Goal: Task Accomplishment & Management: Manage account settings

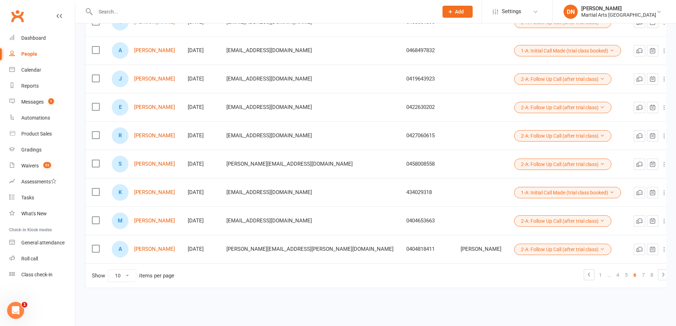
drag, startPoint x: 158, startPoint y: 166, endPoint x: 204, endPoint y: 160, distance: 46.8
click at [175, 160] on div "S Saxon Tiltman" at bounding box center [143, 164] width 63 height 17
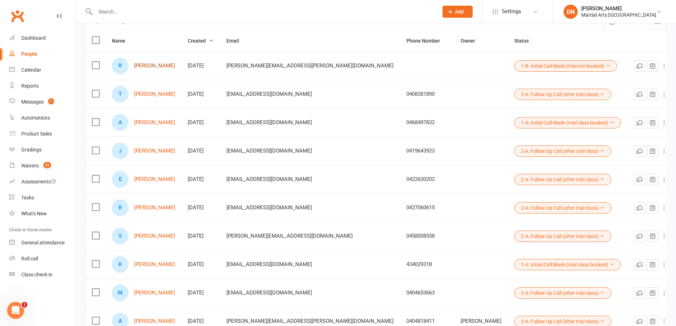
scroll to position [145, 0]
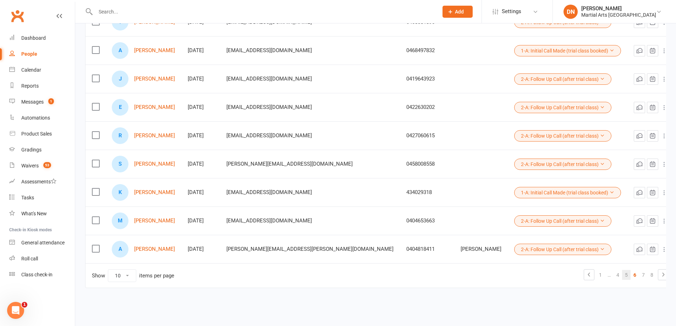
click at [622, 273] on link "5" at bounding box center [626, 275] width 9 height 10
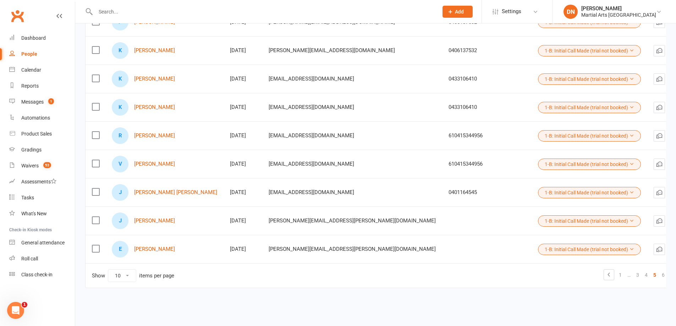
scroll to position [98, 0]
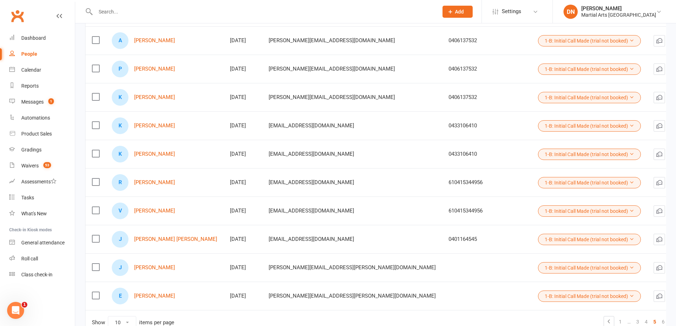
drag, startPoint x: 495, startPoint y: 180, endPoint x: 491, endPoint y: 186, distance: 7.3
click at [538, 180] on button "1-B: Initial Call Made (trial not booked)" at bounding box center [589, 182] width 103 height 11
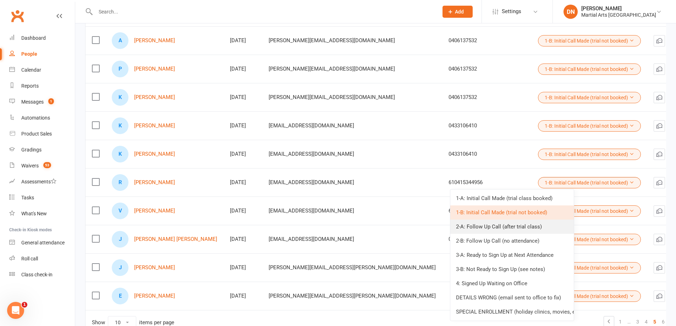
click at [480, 226] on link "2-A: Follow Up Call (after trial class)" at bounding box center [512, 227] width 124 height 14
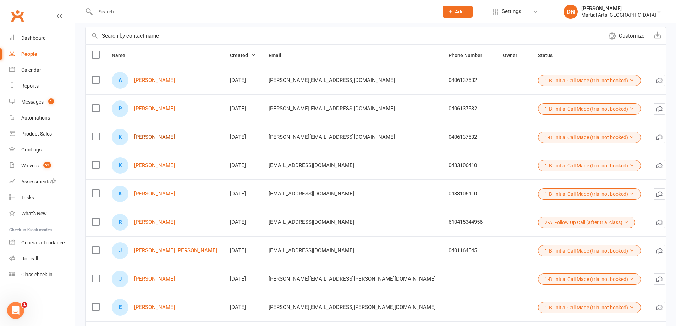
scroll to position [145, 0]
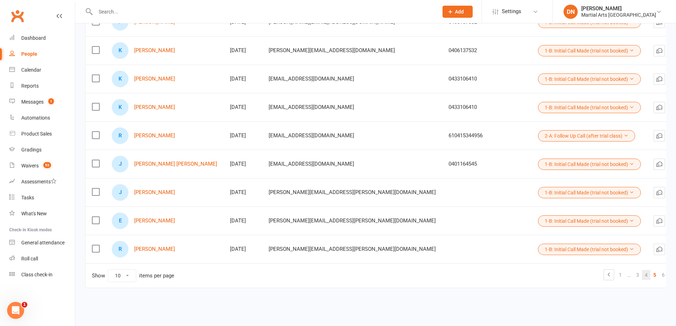
click at [642, 276] on link "4" at bounding box center [646, 275] width 9 height 10
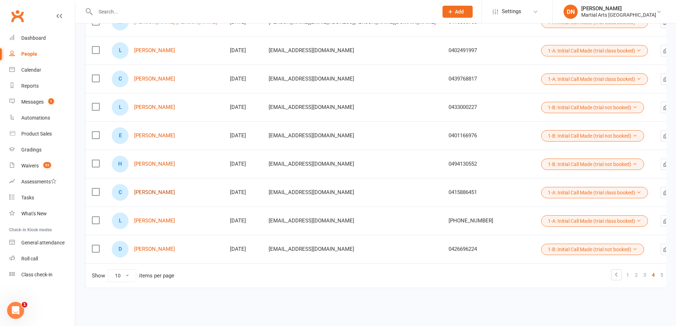
drag, startPoint x: 156, startPoint y: 197, endPoint x: 145, endPoint y: 192, distance: 12.1
click at [541, 191] on button "1-A: Initial Call Made (trial class booked)" at bounding box center [594, 192] width 107 height 11
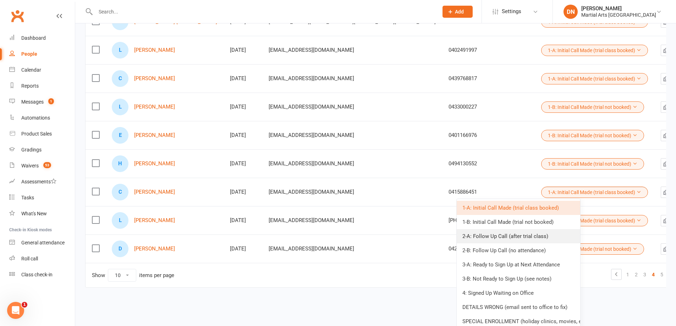
click at [491, 234] on link "2-A: Follow Up Call (after trial class)" at bounding box center [519, 236] width 124 height 14
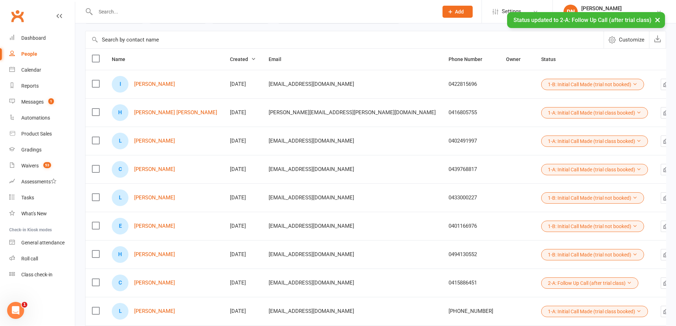
scroll to position [50, 0]
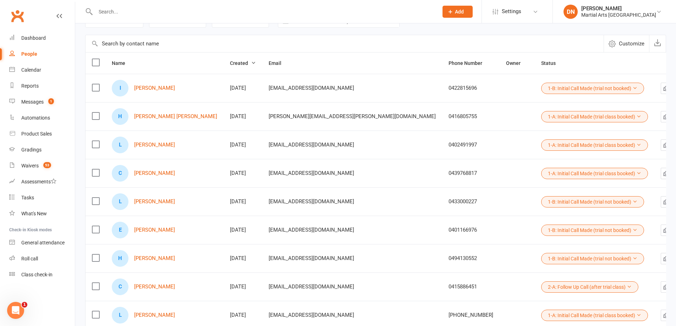
click at [541, 199] on button "1-B: Initial Call Made (trial not booked)" at bounding box center [592, 201] width 103 height 11
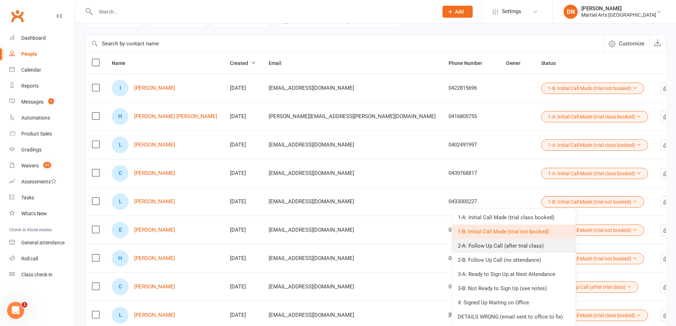
click at [495, 246] on link "2-A: Follow Up Call (after trial class)" at bounding box center [514, 246] width 124 height 14
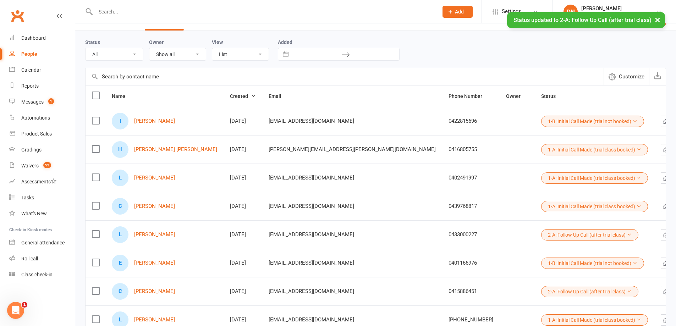
scroll to position [3, 0]
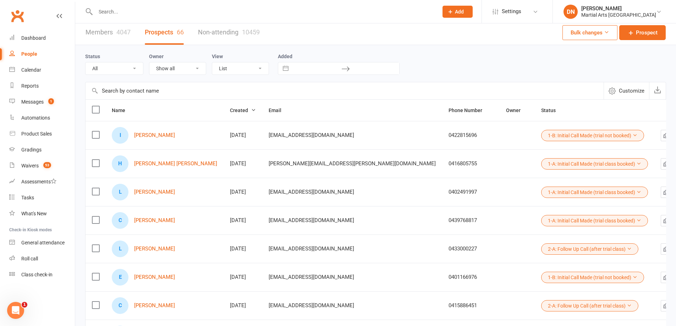
click at [541, 226] on button "1-A: Initial Call Made (trial class booked)" at bounding box center [594, 220] width 107 height 11
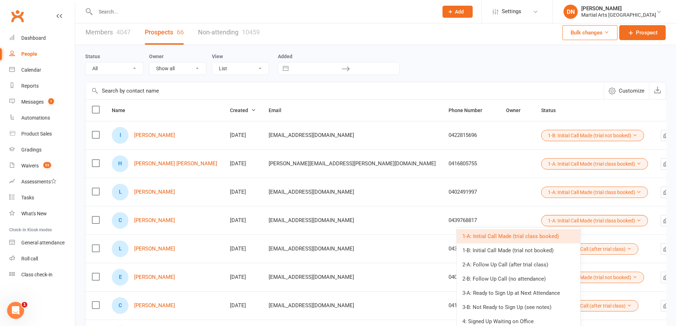
click at [488, 263] on link "2-A: Follow Up Call (after trial class)" at bounding box center [519, 265] width 124 height 14
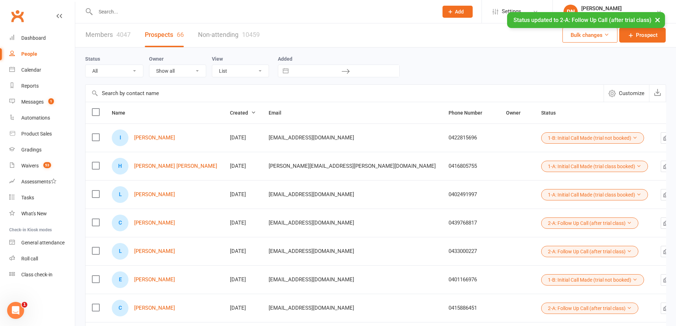
scroll to position [0, 0]
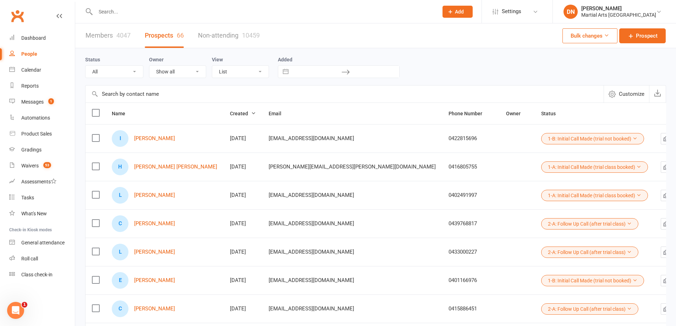
click at [541, 169] on button "1-A: Initial Call Made (trial class booked)" at bounding box center [594, 166] width 107 height 11
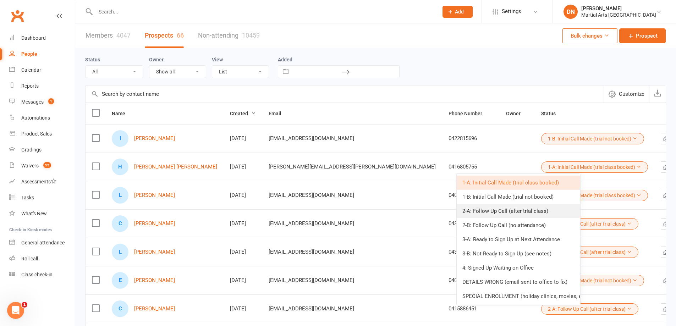
click at [481, 211] on link "2-A: Follow Up Call (after trial class)" at bounding box center [519, 211] width 124 height 14
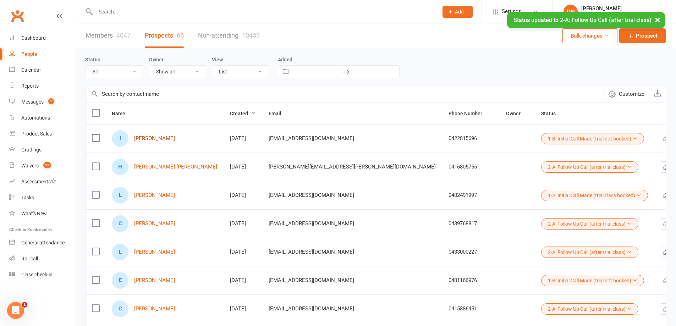
drag, startPoint x: 159, startPoint y: 135, endPoint x: 145, endPoint y: 141, distance: 15.6
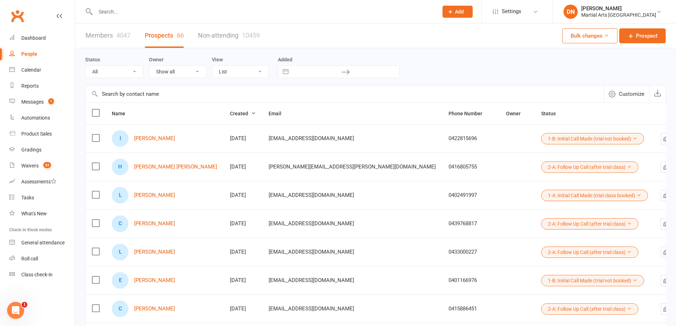
click at [554, 144] on button "1-B: Initial Call Made (trial not booked)" at bounding box center [592, 138] width 103 height 11
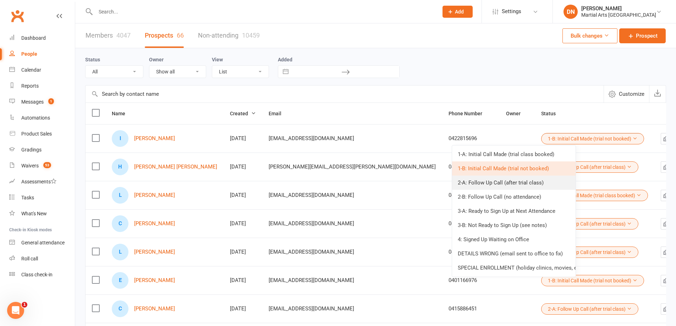
click at [503, 180] on link "2-A: Follow Up Call (after trial class)" at bounding box center [514, 183] width 124 height 14
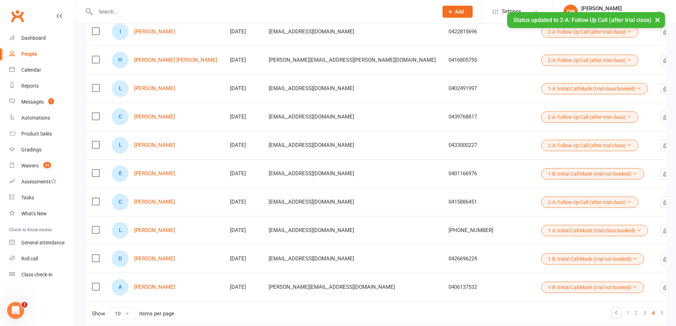
scroll to position [145, 0]
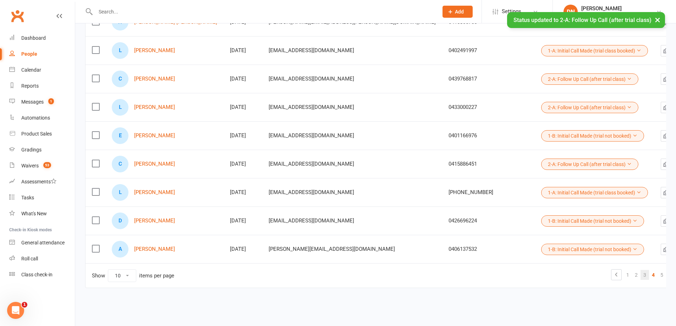
click at [641, 277] on link "3" at bounding box center [645, 275] width 9 height 10
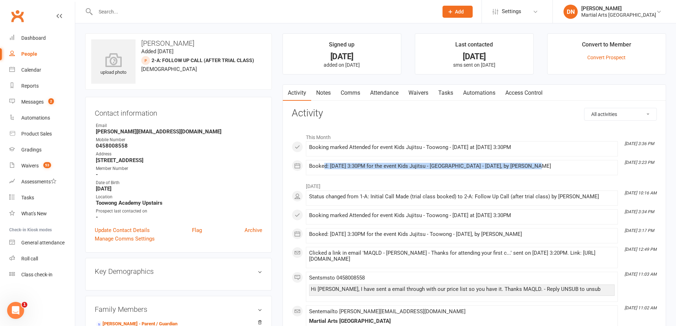
drag, startPoint x: 333, startPoint y: 165, endPoint x: 554, endPoint y: 178, distance: 221.1
click at [552, 173] on li "Aug 5, 3:23 PM Booked: 05 Aug 2025 at 3:30PM for the event Kids Jujitsu - Toowo…" at bounding box center [462, 167] width 312 height 15
click at [424, 185] on li "[DATE]" at bounding box center [474, 184] width 365 height 11
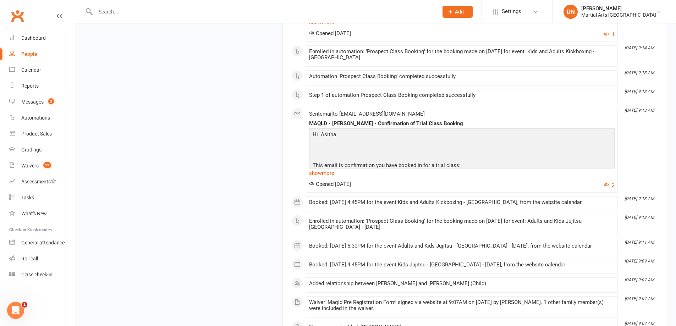
scroll to position [892, 0]
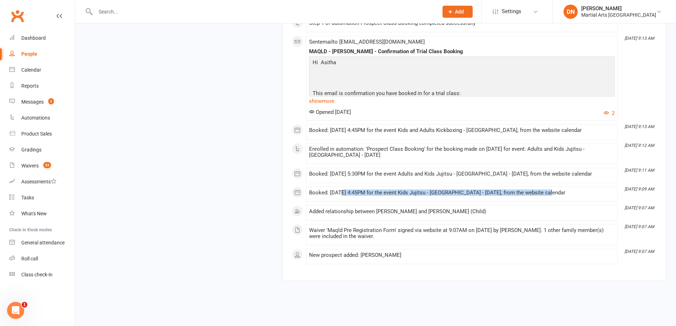
drag, startPoint x: 341, startPoint y: 191, endPoint x: 550, endPoint y: 191, distance: 208.7
click at [550, 191] on div "Booked: [DATE] 4:45PM for the event Kids Jujitsu - [GEOGRAPHIC_DATA] - [DATE], …" at bounding box center [462, 193] width 306 height 6
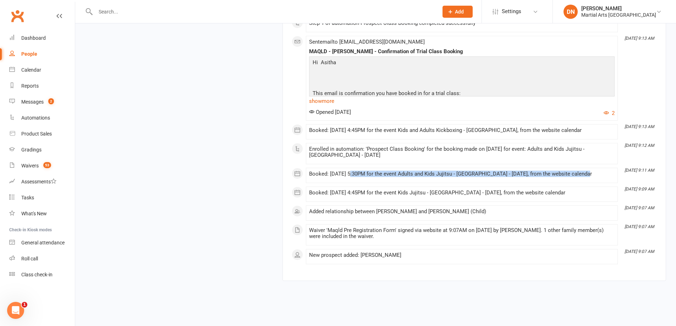
drag, startPoint x: 348, startPoint y: 171, endPoint x: 581, endPoint y: 171, distance: 233.5
click at [581, 171] on div "Booked: [DATE] 5:30PM for the event Adults and Kids Jujitsu - [GEOGRAPHIC_DATA]…" at bounding box center [462, 174] width 306 height 6
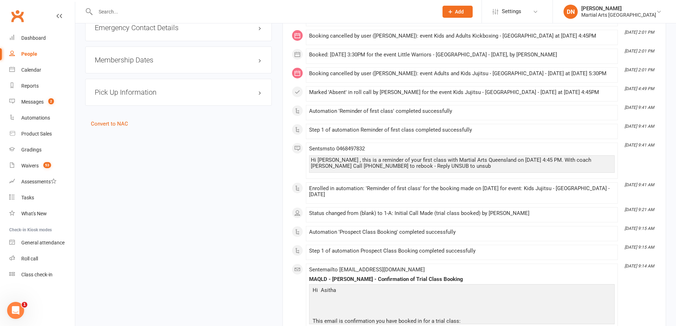
scroll to position [466, 0]
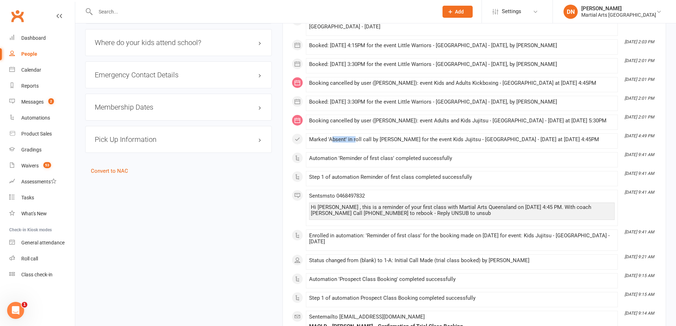
drag, startPoint x: 336, startPoint y: 144, endPoint x: 363, endPoint y: 142, distance: 27.1
click at [361, 139] on div "Marked 'Absent' in roll call by [PERSON_NAME] for the event Kids Jujitsu - [GEO…" at bounding box center [462, 141] width 306 height 9
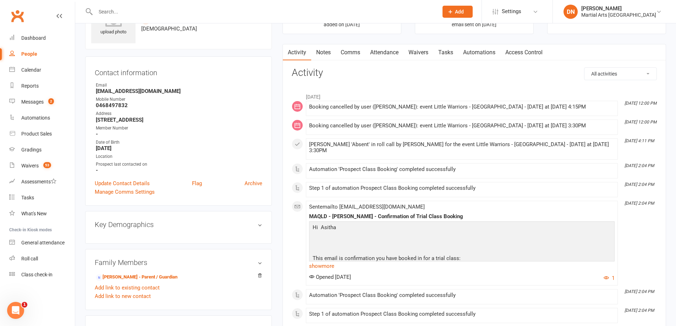
scroll to position [40, 0]
drag, startPoint x: 351, startPoint y: 141, endPoint x: 482, endPoint y: 148, distance: 131.5
click at [455, 139] on li "Jul 24, 4:11 PM Marked 'Absent' in roll call by Shane Philpot for the event Lit…" at bounding box center [462, 149] width 312 height 21
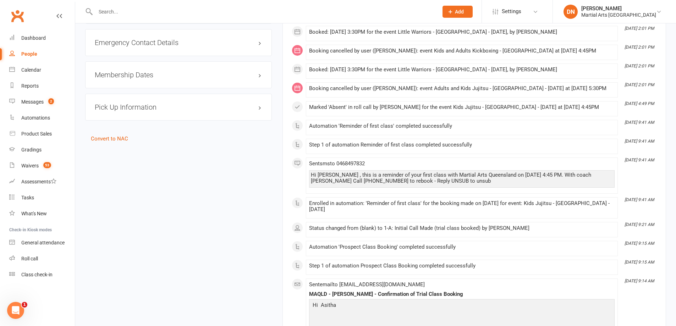
scroll to position [521, 0]
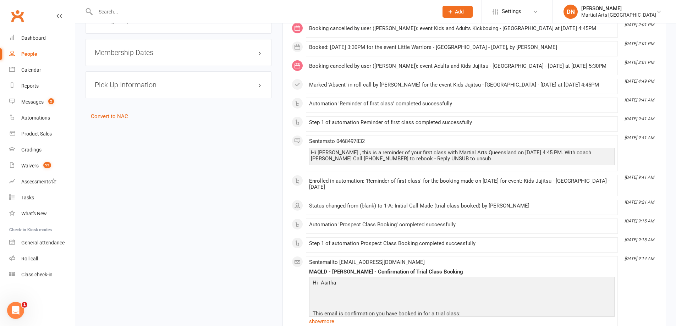
click at [109, 121] on div "upload photo Asitha Weerapperuma Added 23 July, 2025 1-A: Initial Call Made (tr…" at bounding box center [376, 91] width 592 height 1157
click at [113, 115] on link "Convert to NAC" at bounding box center [109, 116] width 37 height 6
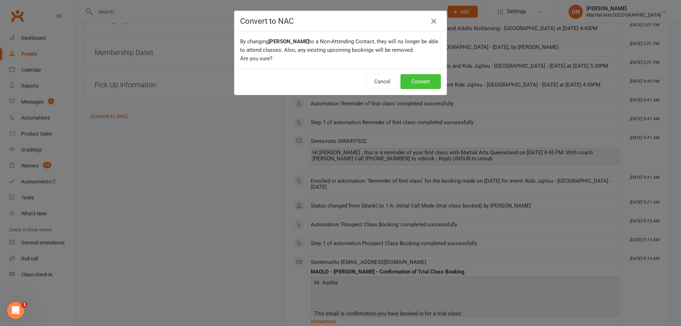
click at [409, 77] on button "Convert" at bounding box center [421, 81] width 40 height 15
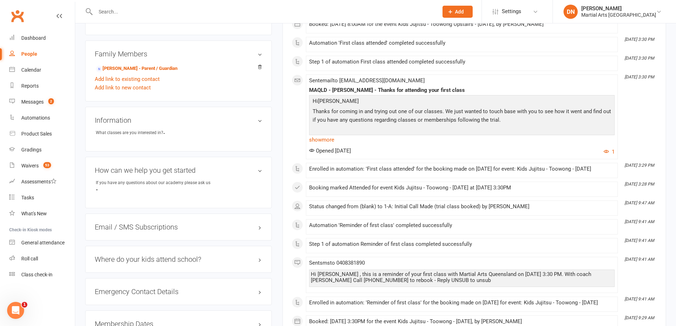
scroll to position [94, 0]
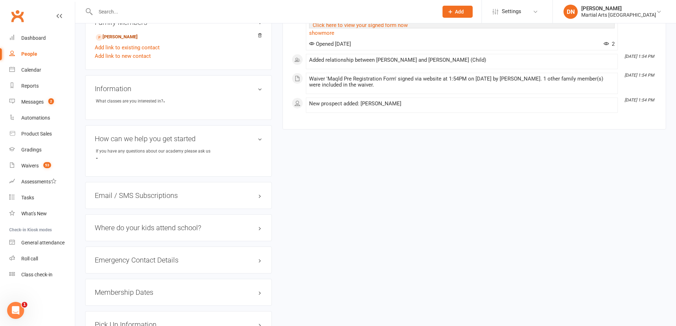
scroll to position [343, 0]
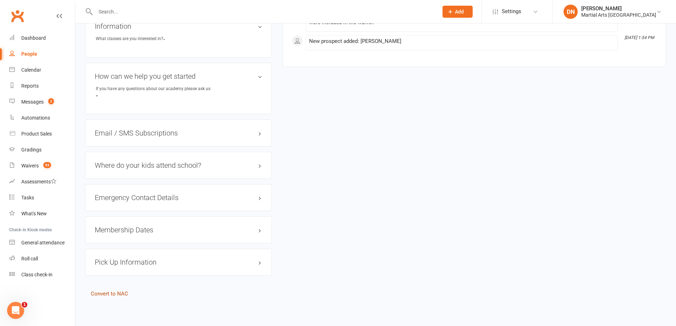
click at [114, 295] on link "Convert to NAC" at bounding box center [109, 294] width 37 height 6
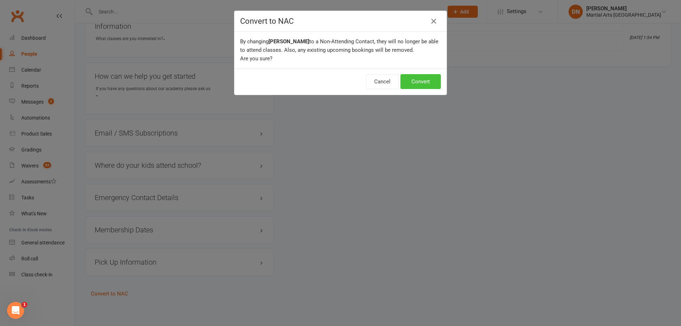
click at [430, 87] on button "Convert" at bounding box center [421, 81] width 40 height 15
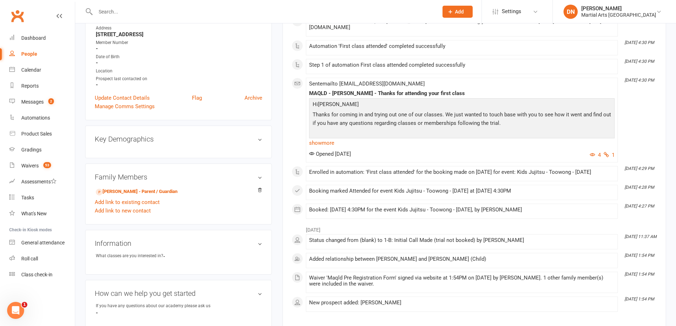
scroll to position [142, 0]
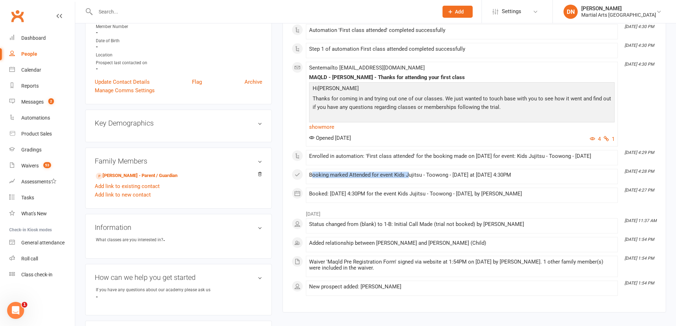
drag, startPoint x: 311, startPoint y: 179, endPoint x: 409, endPoint y: 184, distance: 97.7
click at [409, 182] on li "Aug 7, 4:28 PM Booking marked Attended for event Kids Jujitsu - Toowong - Thurs…" at bounding box center [462, 176] width 312 height 15
drag, startPoint x: 343, startPoint y: 198, endPoint x: 365, endPoint y: 224, distance: 33.8
click at [525, 195] on div "Booked: 07 Aug 2025 at 4:30PM for the event Kids Jujitsu - Toowong - Thursday, …" at bounding box center [462, 195] width 306 height 9
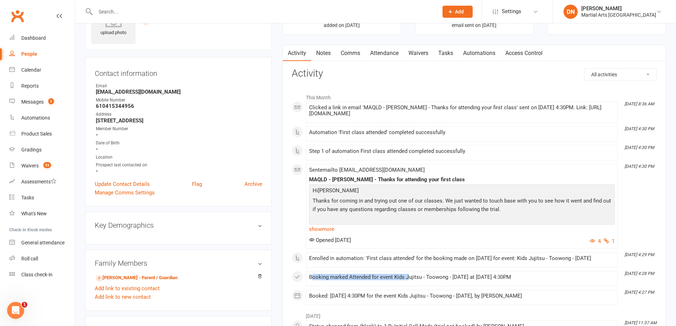
scroll to position [0, 0]
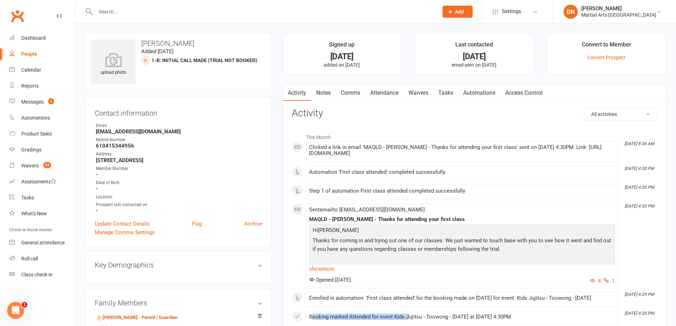
click at [354, 94] on link "Comms" at bounding box center [350, 93] width 29 height 16
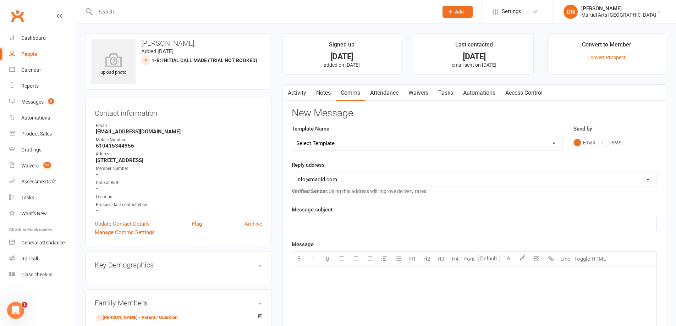
click at [558, 146] on select "Select Template [Email] Black Belt 1st degree [Email] Bushido Seminar [Email] K…" at bounding box center [427, 143] width 270 height 14
select select "9"
click at [292, 136] on select "Select Template [Email] Black Belt 1st degree [Email] Bushido Seminar [Email] K…" at bounding box center [427, 143] width 270 height 14
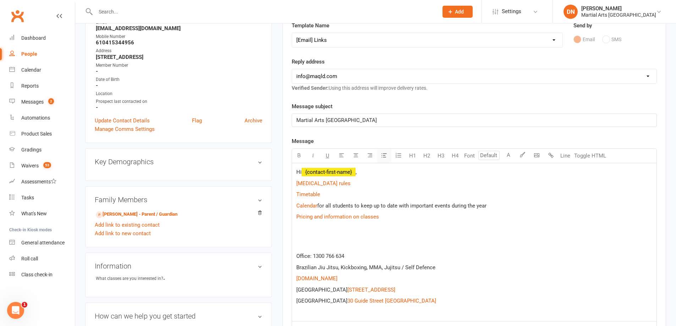
scroll to position [142, 0]
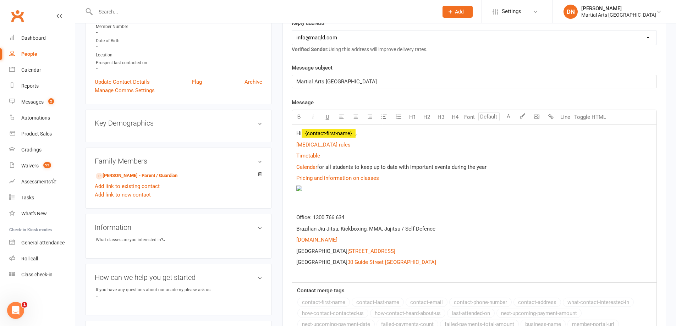
click at [381, 135] on p "Hi ﻿ {contact-first-name} ," at bounding box center [474, 133] width 356 height 9
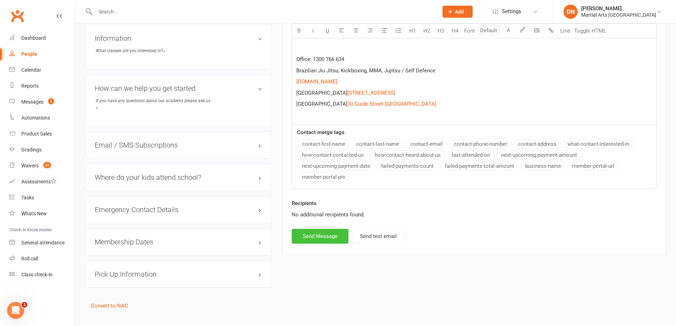
drag, startPoint x: 325, startPoint y: 231, endPoint x: 327, endPoint y: 236, distance: 5.7
click at [326, 232] on button "Send Message" at bounding box center [320, 236] width 57 height 15
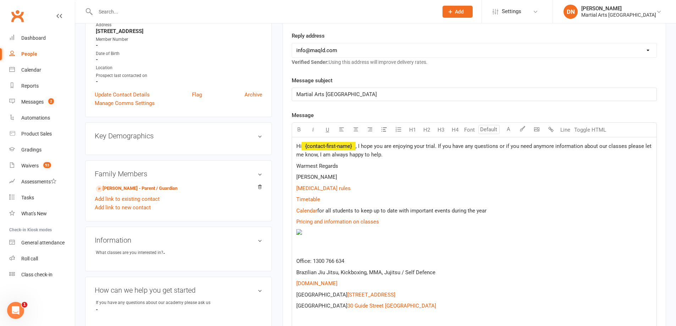
scroll to position [0, 0]
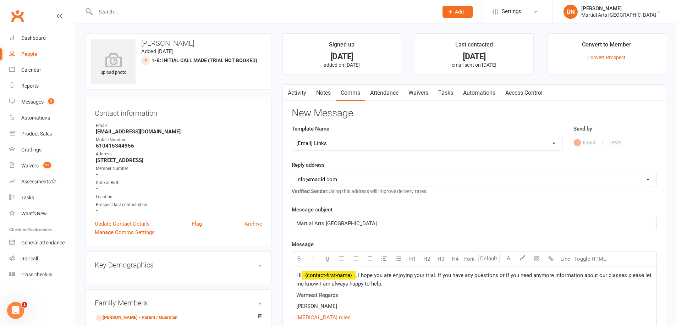
select select
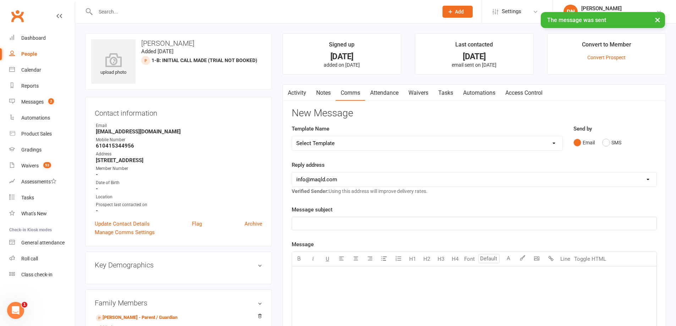
click at [328, 91] on link "Notes" at bounding box center [323, 93] width 24 height 16
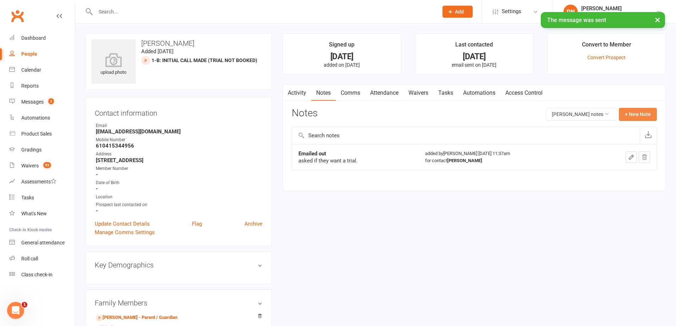
drag, startPoint x: 665, startPoint y: 103, endPoint x: 637, endPoint y: 109, distance: 28.3
click at [664, 103] on div "Activity Notes Comms Attendance Waivers Tasks Automations Access Control Notes …" at bounding box center [475, 137] width 384 height 107
click at [631, 111] on button "+ New Note" at bounding box center [638, 114] width 38 height 13
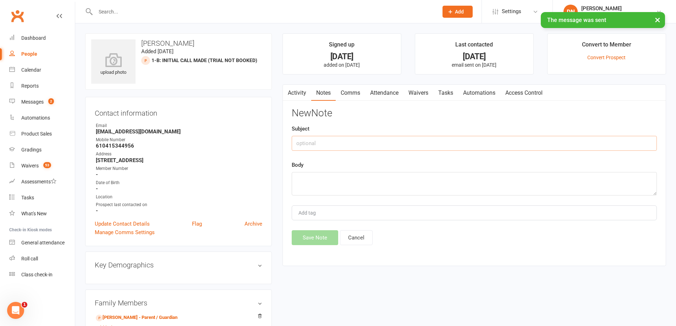
click at [429, 147] on input "text" at bounding box center [474, 143] width 365 height 15
type input "Emailed out"
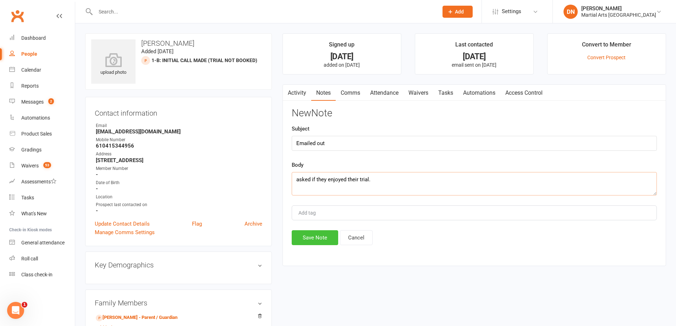
type textarea "asked if they enjoyed their trial."
click at [313, 245] on button "Save Note" at bounding box center [315, 237] width 46 height 15
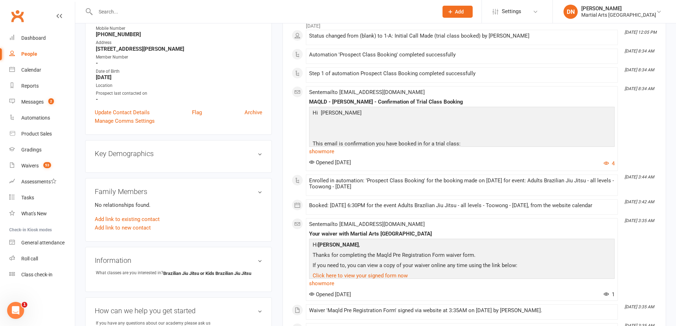
scroll to position [142, 0]
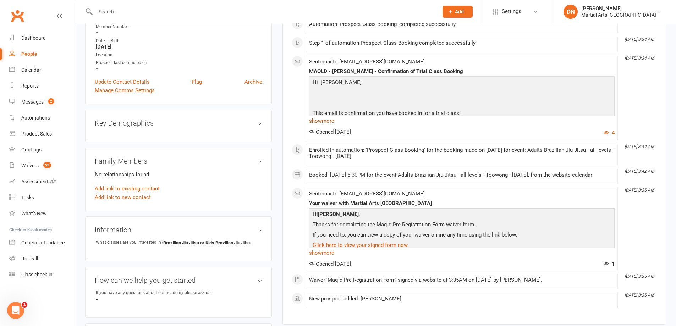
click at [328, 120] on link "show more" at bounding box center [462, 121] width 306 height 10
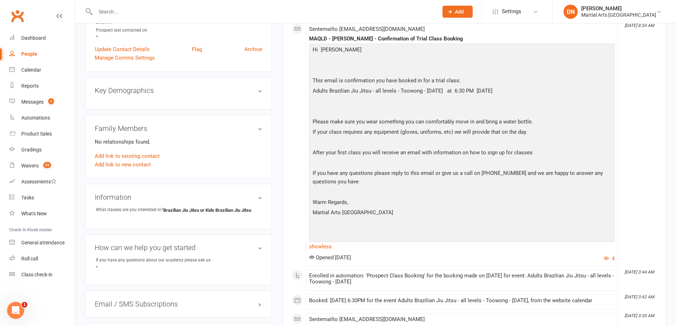
scroll to position [189, 0]
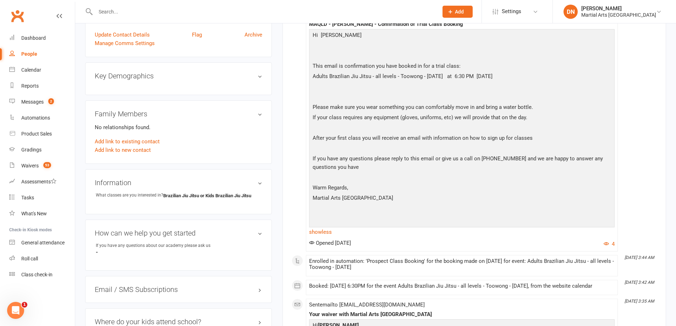
drag, startPoint x: 390, startPoint y: 78, endPoint x: 531, endPoint y: 77, distance: 140.9
click at [529, 76] on p "Adults Brazilian Jiu Jitsu - all levels - Toowong - Tuesday at 6:30 PM on Augus…" at bounding box center [462, 77] width 302 height 10
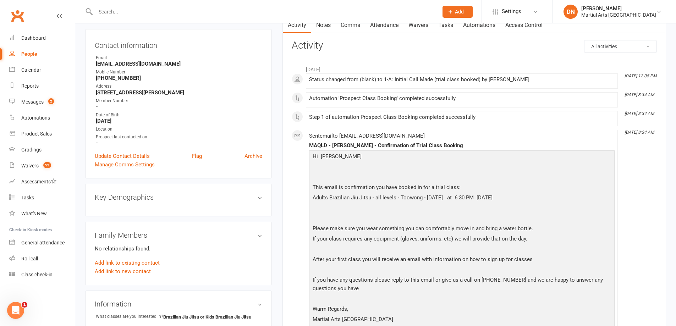
scroll to position [0, 0]
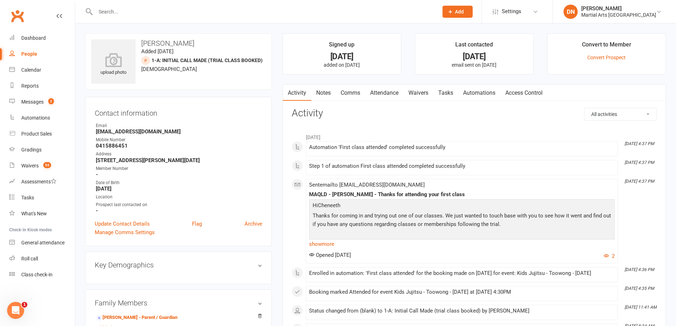
click at [343, 89] on link "Comms" at bounding box center [350, 93] width 29 height 16
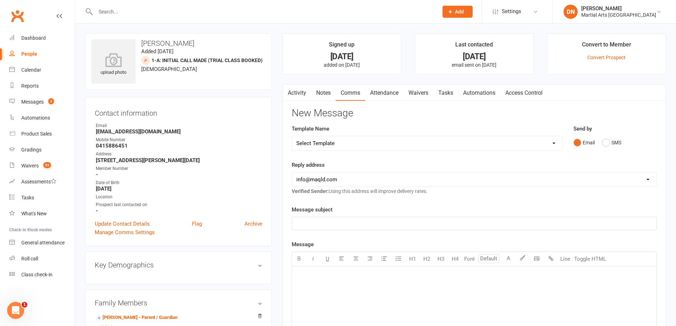
click at [556, 143] on select "Select Template [Email] Black Belt 1st degree [Email] Bushido Seminar [Email] K…" at bounding box center [427, 143] width 270 height 14
click at [558, 147] on select "Select Template [Email] Black Belt 1st degree [Email] Bushido Seminar [Email] K…" at bounding box center [427, 143] width 270 height 14
select select "9"
click at [292, 136] on select "Select Template [Email] Black Belt 1st degree [Email] Bushido Seminar [Email] K…" at bounding box center [427, 143] width 270 height 14
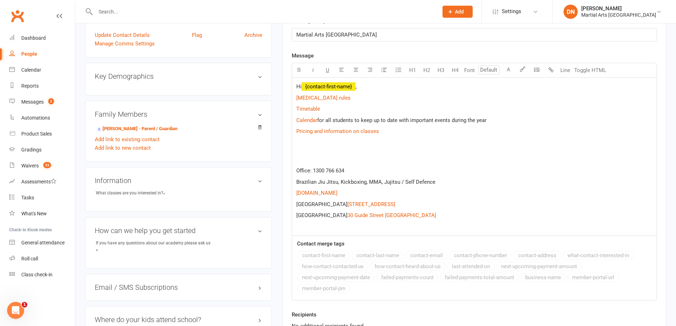
scroll to position [189, 0]
click at [370, 96] on p "$ Covid 19 rules $" at bounding box center [474, 97] width 356 height 9
click at [368, 88] on p "Hi ﻿ {contact-first-name} ," at bounding box center [474, 86] width 356 height 9
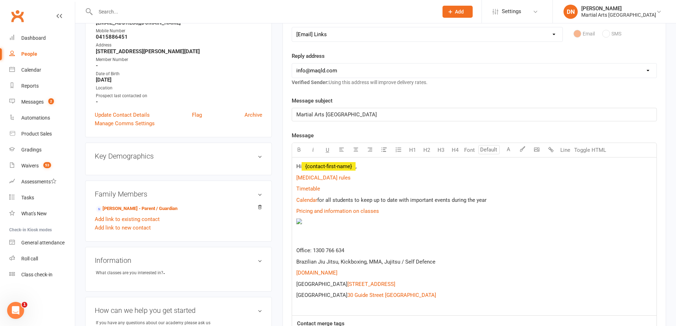
scroll to position [142, 0]
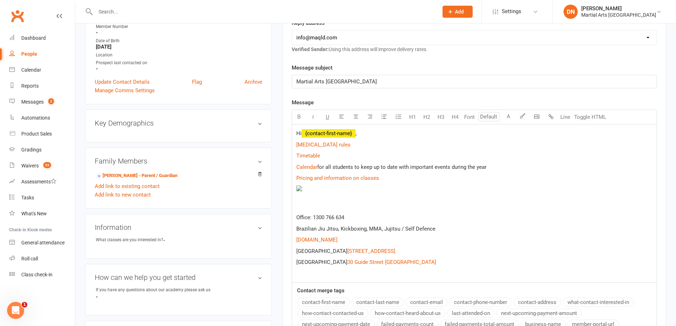
click at [380, 136] on p "Hi ﻿ {contact-first-name} ," at bounding box center [474, 133] width 356 height 9
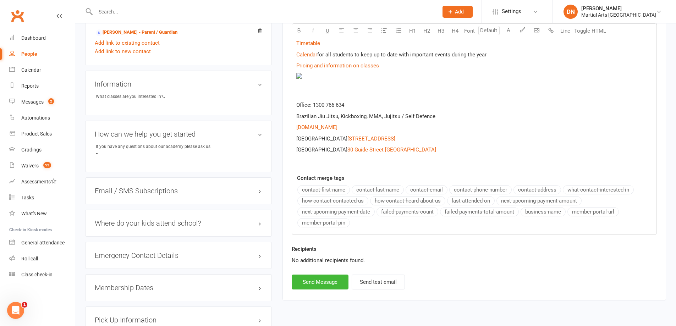
scroll to position [343, 0]
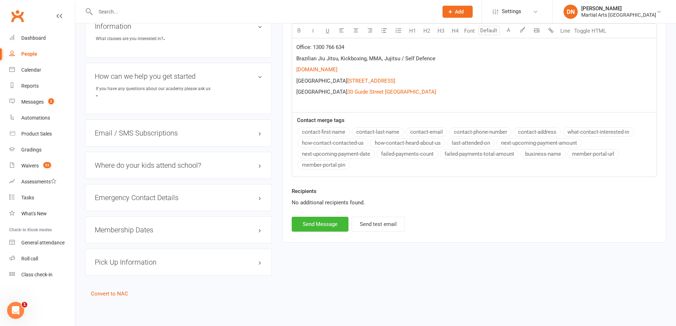
click at [315, 228] on button "Send Message" at bounding box center [320, 224] width 57 height 15
select select
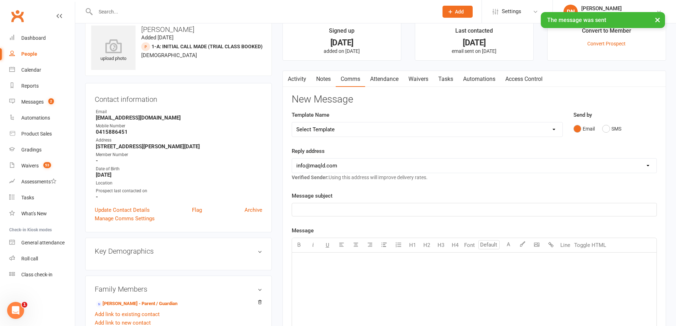
scroll to position [0, 0]
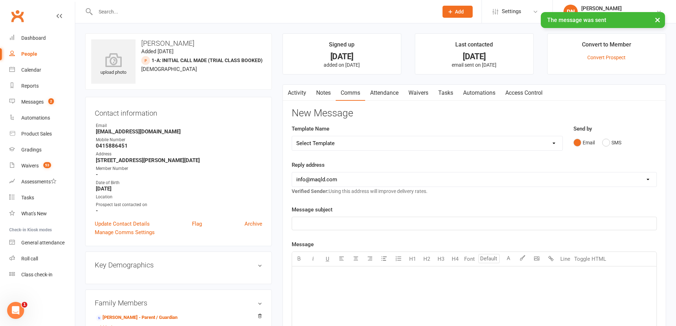
click at [331, 92] on link "Notes" at bounding box center [323, 93] width 24 height 16
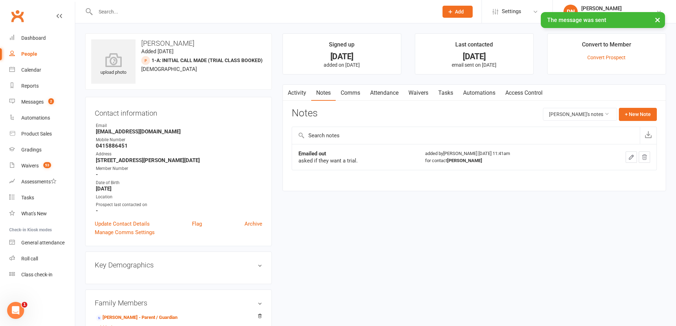
click at [635, 105] on div "Activity Notes Comms Attendance Waivers Tasks Automations Access Control Notes …" at bounding box center [475, 137] width 384 height 107
click at [638, 114] on button "+ New Note" at bounding box center [638, 114] width 38 height 13
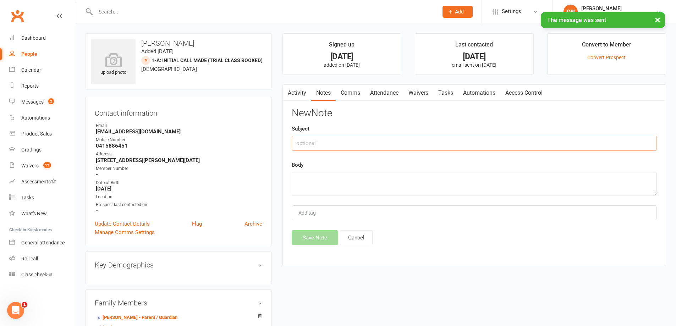
click at [389, 145] on input "text" at bounding box center [474, 143] width 365 height 15
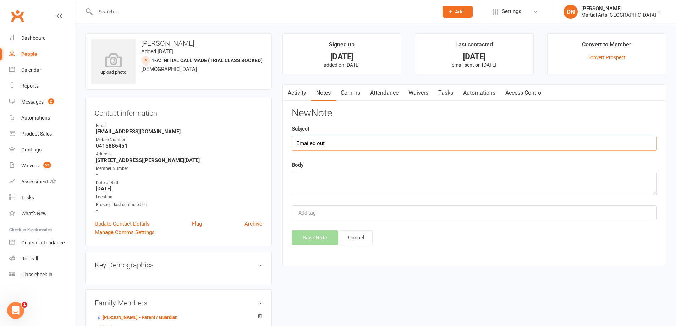
type input "Emailed out"
type textarea "asked if they enjoyed their trial."
click at [322, 235] on button "Save Note" at bounding box center [315, 237] width 46 height 15
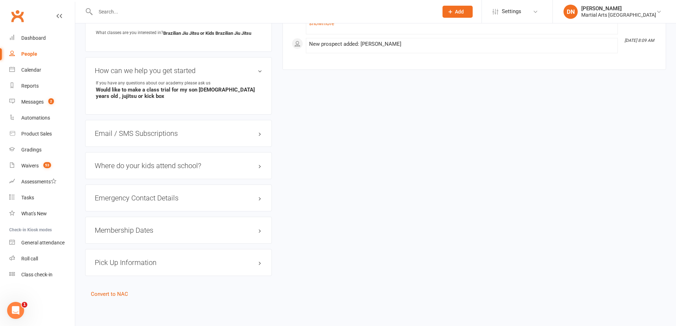
scroll to position [352, 0]
click at [104, 291] on link "Convert to NAC" at bounding box center [109, 294] width 37 height 6
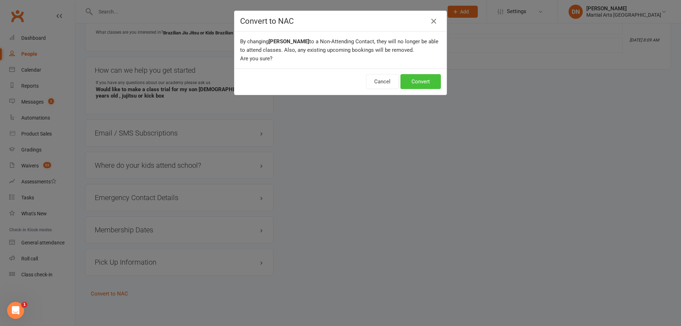
click at [416, 76] on button "Convert" at bounding box center [421, 81] width 40 height 15
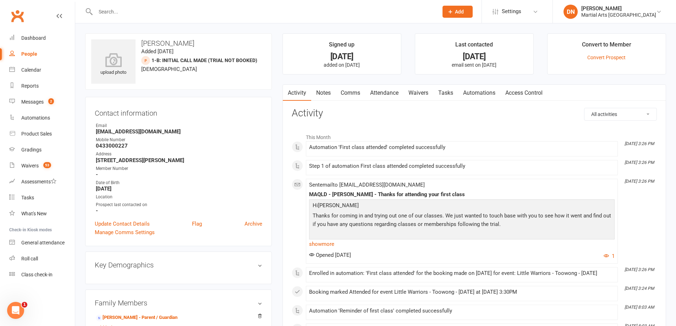
click at [324, 96] on link "Notes" at bounding box center [323, 93] width 24 height 16
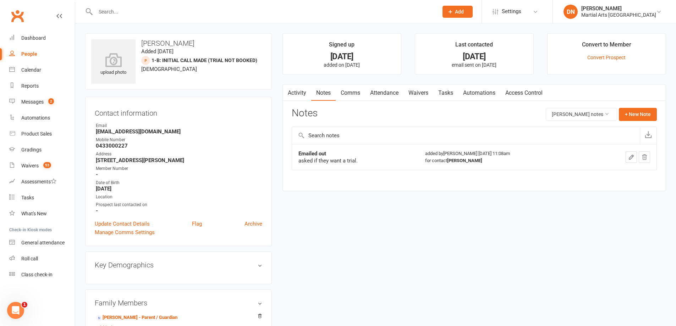
click at [305, 95] on link "Activity" at bounding box center [297, 93] width 28 height 16
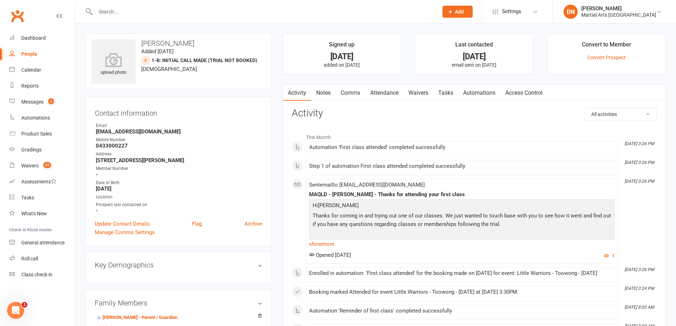
click at [351, 94] on link "Comms" at bounding box center [350, 93] width 29 height 16
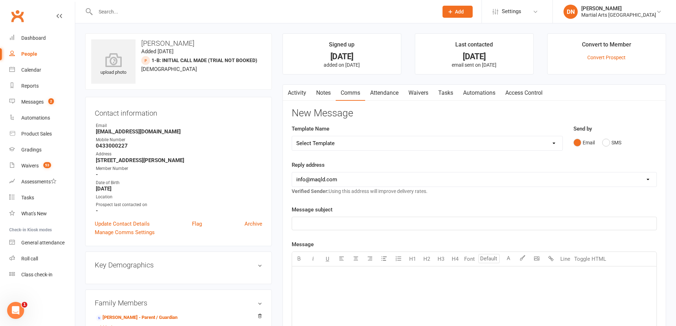
click at [555, 141] on select "Select Template [Email] Black Belt 1st degree [Email] Bushido Seminar [Email] K…" at bounding box center [427, 143] width 270 height 14
select select "9"
click at [292, 136] on select "Select Template [Email] Black Belt 1st degree [Email] Bushido Seminar [Email] K…" at bounding box center [427, 143] width 270 height 14
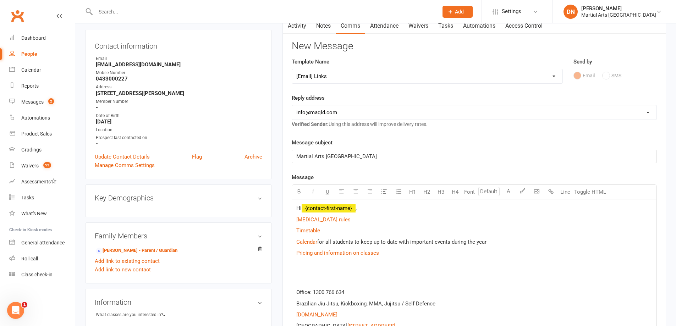
scroll to position [142, 0]
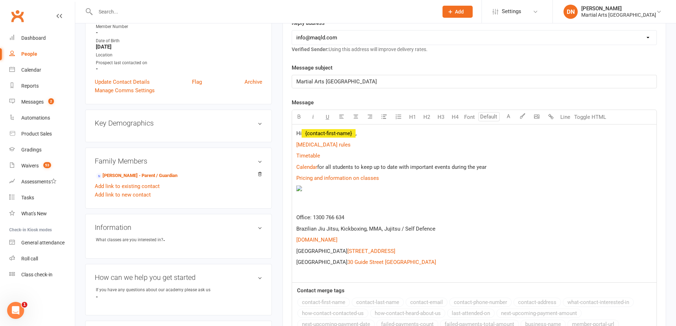
click at [365, 135] on p "Hi ﻿ {contact-first-name} ," at bounding box center [474, 133] width 356 height 9
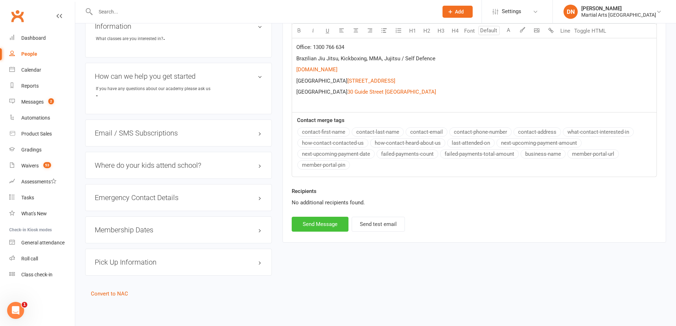
click at [325, 223] on button "Send Message" at bounding box center [320, 224] width 57 height 15
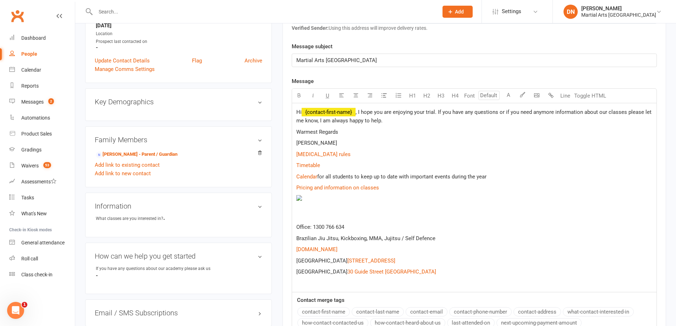
scroll to position [12, 0]
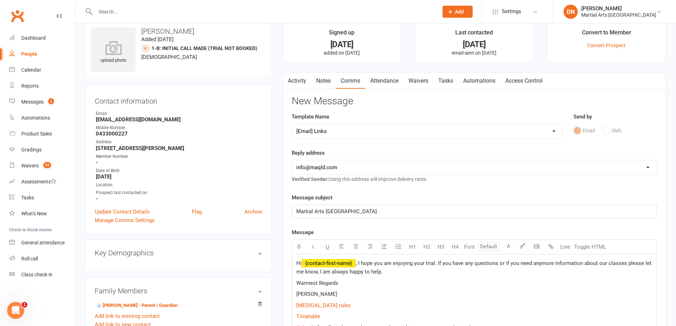
select select
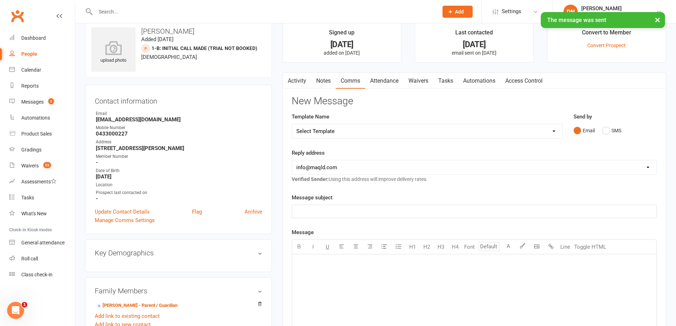
scroll to position [0, 0]
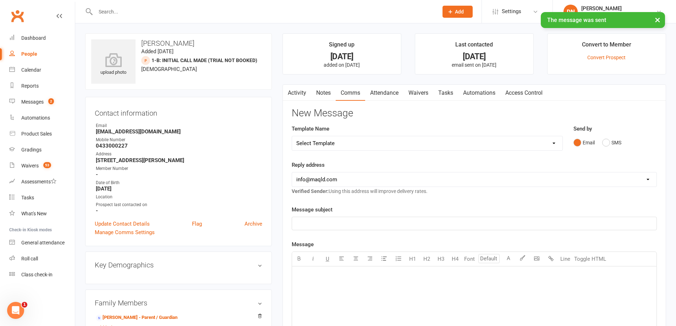
click at [327, 95] on link "Notes" at bounding box center [323, 93] width 24 height 16
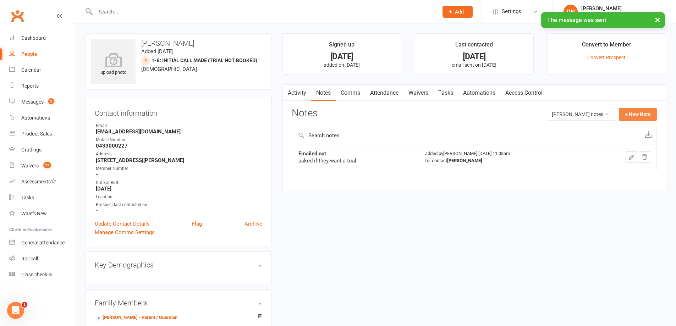
click at [645, 111] on button "+ New Note" at bounding box center [638, 114] width 38 height 13
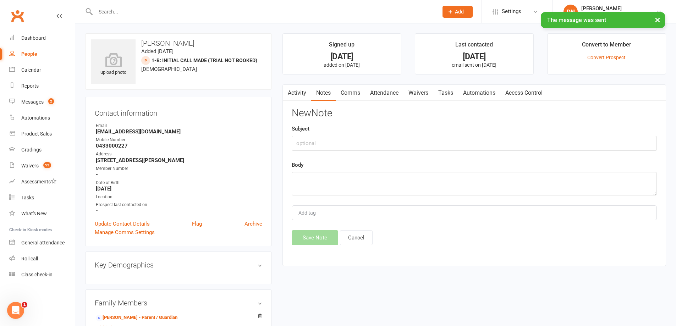
click at [419, 152] on div "New Note Subject Body Add tag Save Note Cancel" at bounding box center [474, 176] width 365 height 137
click at [418, 150] on input "text" at bounding box center [474, 143] width 365 height 15
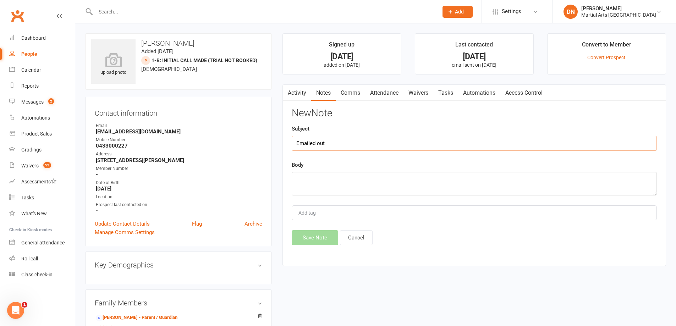
type input "Emailed out"
type textarea "asked if they enjoyed their trial."
click at [308, 241] on button "Save Note" at bounding box center [315, 237] width 46 height 15
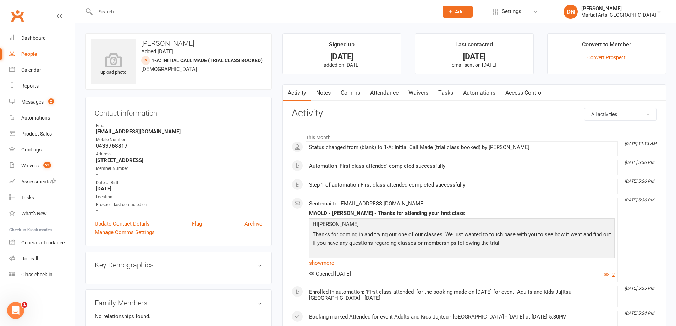
click at [343, 98] on link "Comms" at bounding box center [350, 93] width 29 height 16
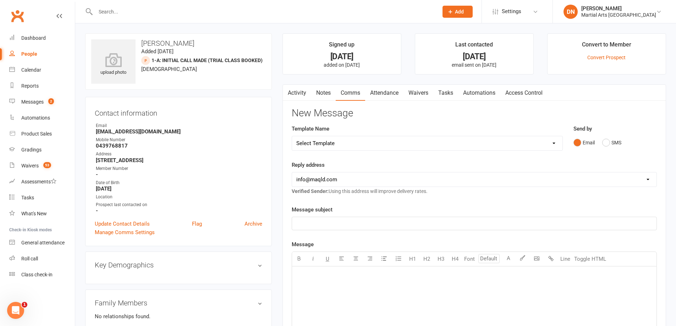
drag, startPoint x: 553, startPoint y: 145, endPoint x: 538, endPoint y: 144, distance: 14.9
click at [553, 145] on select "Select Template [Email] Black Belt 1st degree [Email] Bushido Seminar [Email] K…" at bounding box center [427, 143] width 270 height 14
select select "9"
click at [292, 136] on select "Select Template [Email] Black Belt 1st degree [Email] Bushido Seminar [Email] K…" at bounding box center [427, 143] width 270 height 14
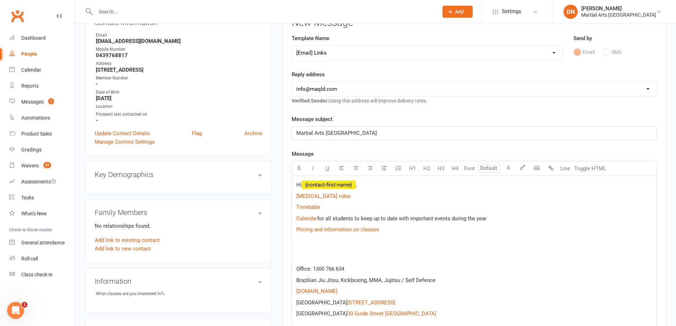
scroll to position [142, 0]
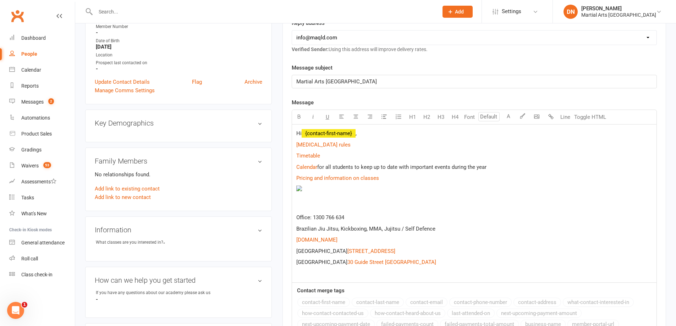
click at [378, 136] on p "Hi ﻿ {contact-first-name} ," at bounding box center [474, 133] width 356 height 9
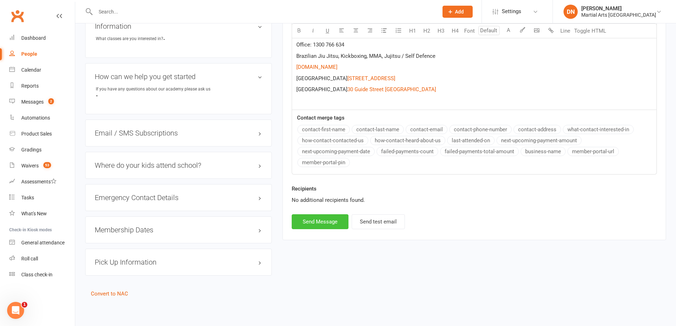
click at [336, 221] on button "Send Message" at bounding box center [320, 221] width 57 height 15
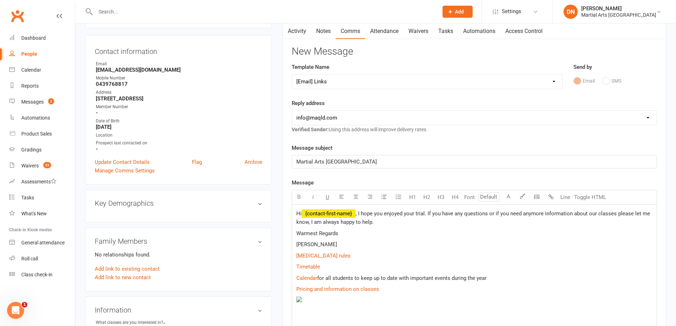
scroll to position [44, 0]
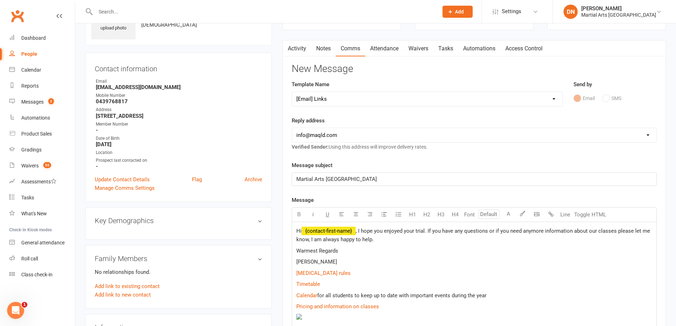
select select
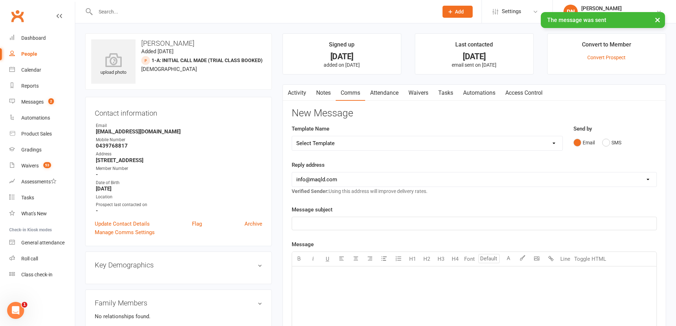
click at [322, 86] on link "Notes" at bounding box center [323, 93] width 24 height 16
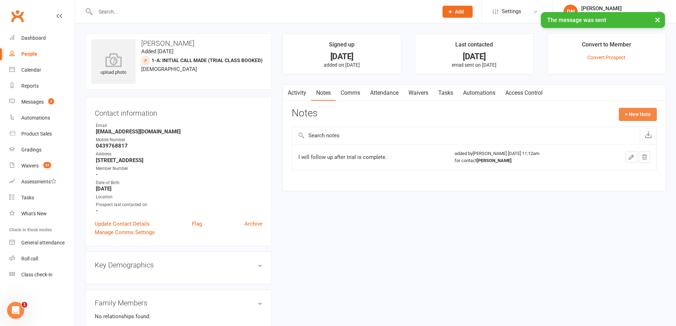
click at [649, 109] on button "+ New Note" at bounding box center [638, 114] width 38 height 13
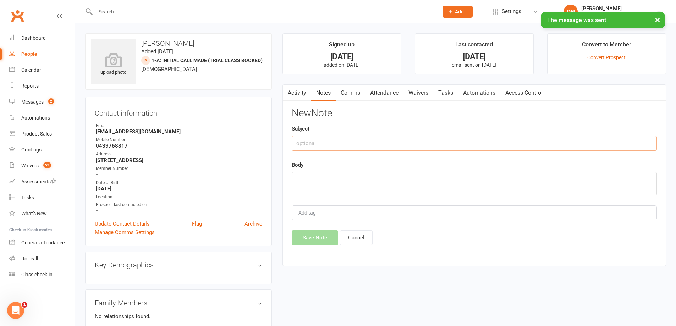
click at [416, 137] on input "text" at bounding box center [474, 143] width 365 height 15
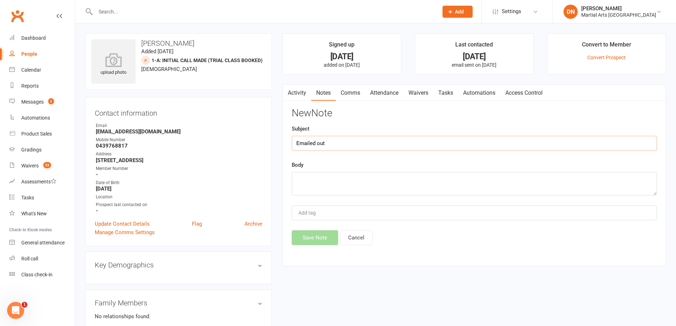
type input "Emailed out"
type textarea "asked if they enjoyed their trial."
click at [314, 237] on button "Save Note" at bounding box center [315, 237] width 46 height 15
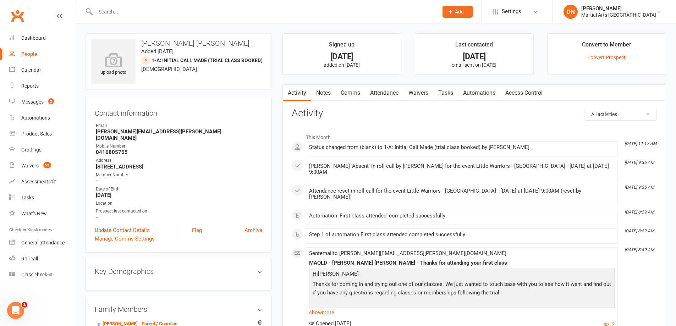
click at [349, 99] on link "Comms" at bounding box center [350, 93] width 29 height 16
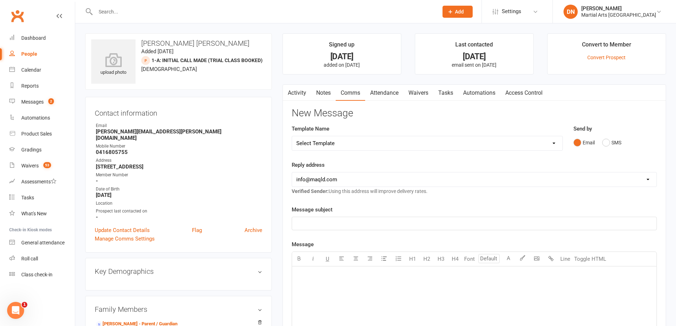
click at [549, 143] on select "Select Template [Email] Black Belt 1st degree [Email] Bushido Seminar [Email] K…" at bounding box center [427, 143] width 270 height 14
select select "9"
click at [292, 136] on select "Select Template [Email] Black Belt 1st degree [Email] Bushido Seminar [Email] K…" at bounding box center [427, 143] width 270 height 14
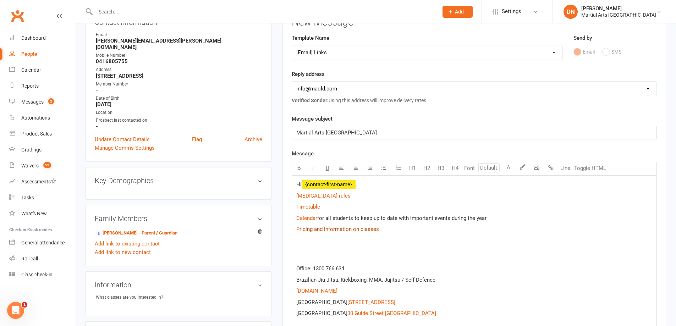
scroll to position [142, 0]
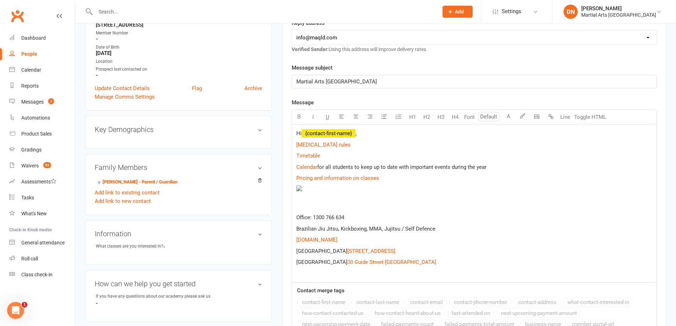
drag, startPoint x: 371, startPoint y: 139, endPoint x: 368, endPoint y: 135, distance: 5.6
click at [368, 135] on div "Hi ﻿ {contact-first-name} , $ [MEDICAL_DATA] rules $ $ Timetable $ $ Calendar $…" at bounding box center [474, 204] width 365 height 158
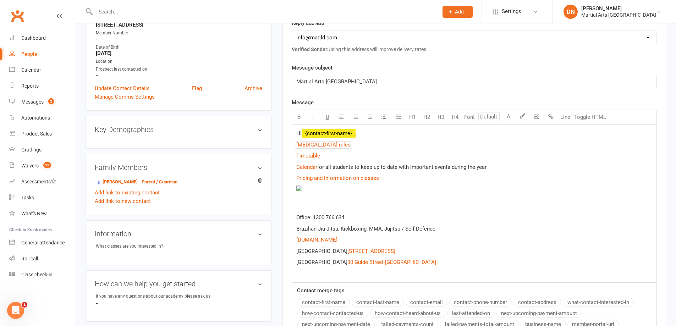
click at [362, 131] on p "Hi ﻿ {contact-first-name} ," at bounding box center [474, 133] width 356 height 9
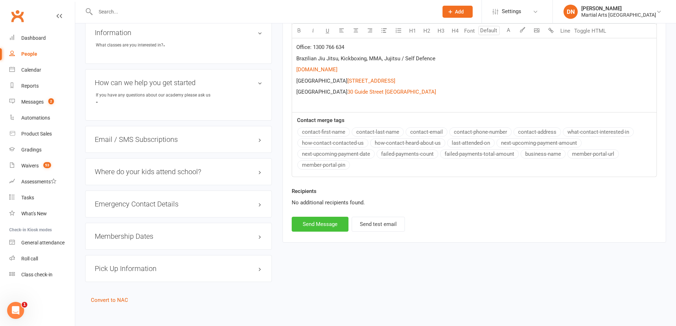
click at [332, 227] on button "Send Message" at bounding box center [320, 224] width 57 height 15
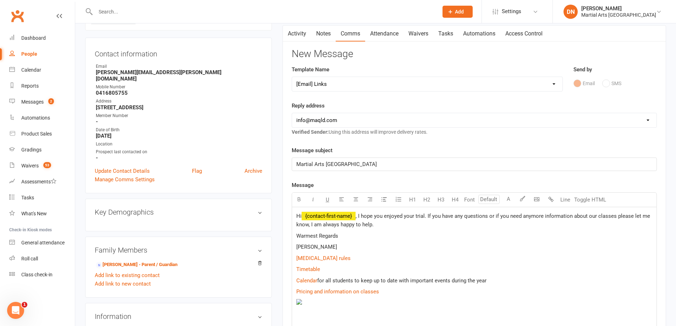
scroll to position [0, 0]
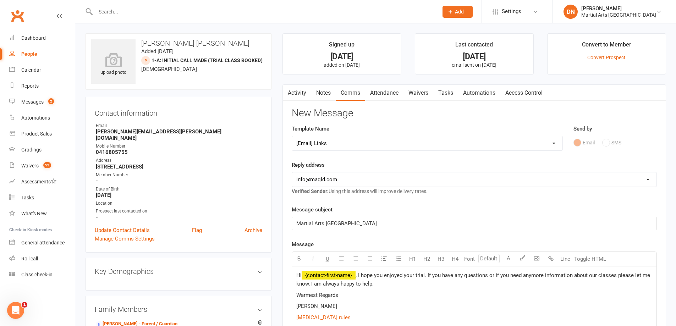
select select
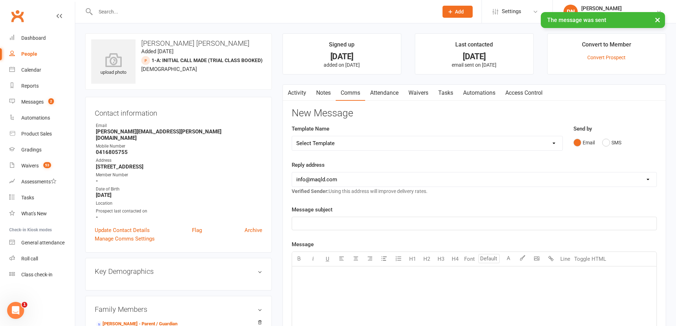
click at [329, 95] on link "Notes" at bounding box center [323, 93] width 24 height 16
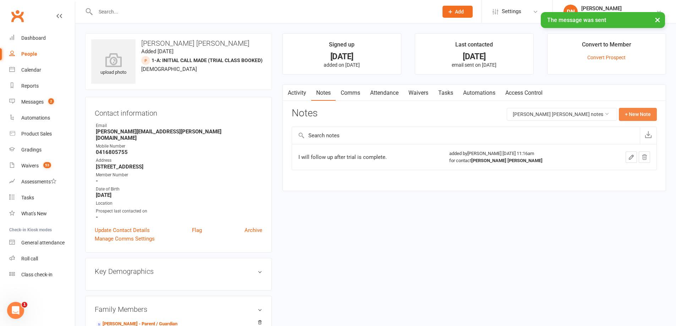
click at [622, 114] on button "+ New Note" at bounding box center [638, 114] width 38 height 13
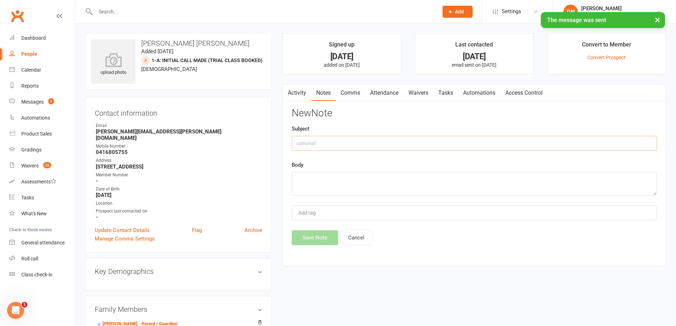
click at [460, 150] on input "text" at bounding box center [474, 143] width 365 height 15
type input "Emailed out"
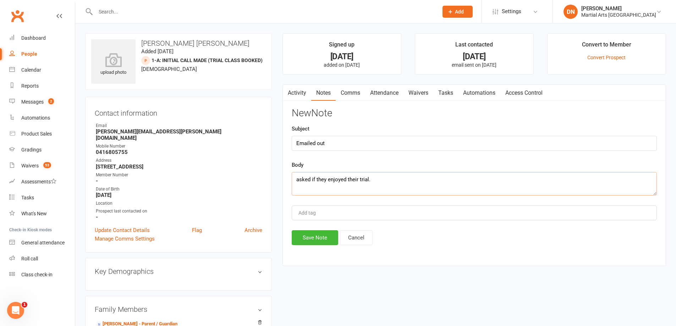
type textarea "asked if they enjoyed their trial."
click at [320, 247] on div "Activity Notes Comms Attendance Waivers Tasks Automations Access Control Notes …" at bounding box center [475, 175] width 384 height 182
click at [319, 244] on button "Save Note" at bounding box center [315, 237] width 46 height 15
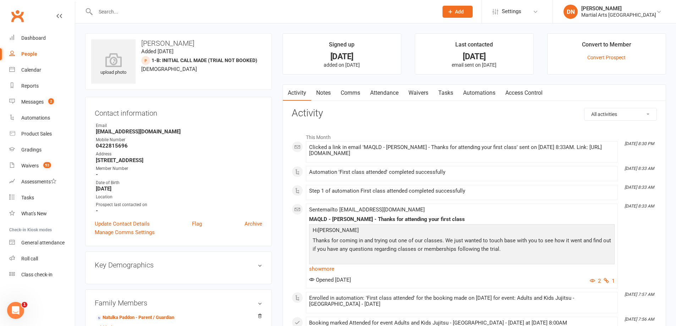
click at [346, 92] on link "Comms" at bounding box center [350, 93] width 29 height 16
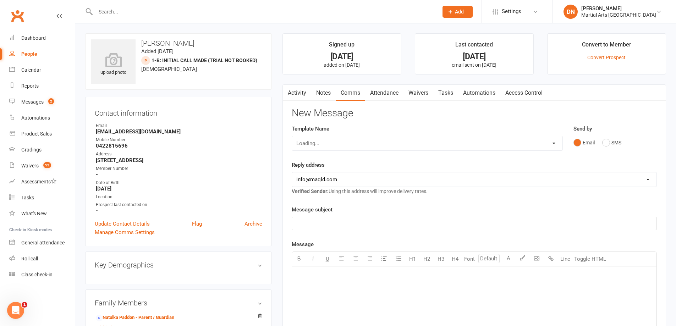
click at [552, 147] on select "Loading..." at bounding box center [427, 143] width 270 height 14
select select "9"
click at [292, 136] on select "Select Template [Email] Black Belt 1st degree [Email] Bushido Seminar [Email] K…" at bounding box center [427, 143] width 270 height 14
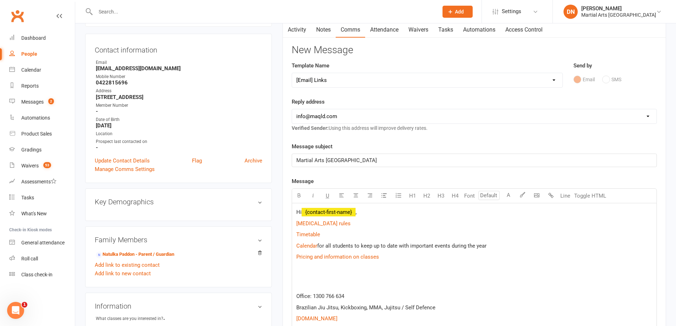
scroll to position [95, 0]
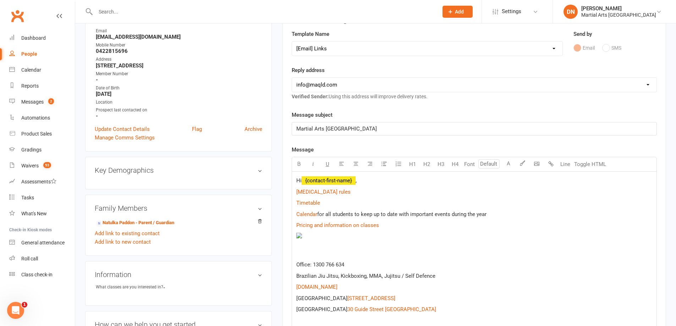
drag, startPoint x: 370, startPoint y: 179, endPoint x: 369, endPoint y: 182, distance: 3.6
click at [370, 179] on p "Hi ﻿ {contact-first-name} ," at bounding box center [474, 180] width 356 height 9
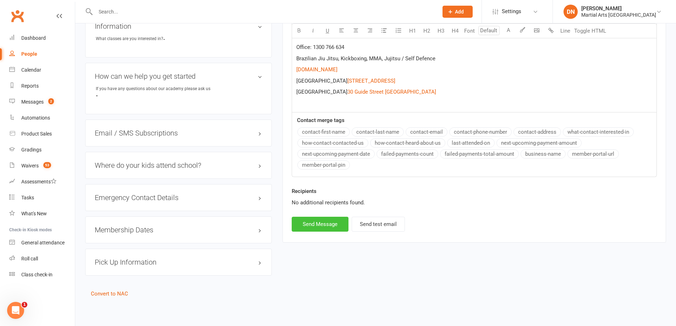
click at [313, 220] on button "Send Message" at bounding box center [320, 224] width 57 height 15
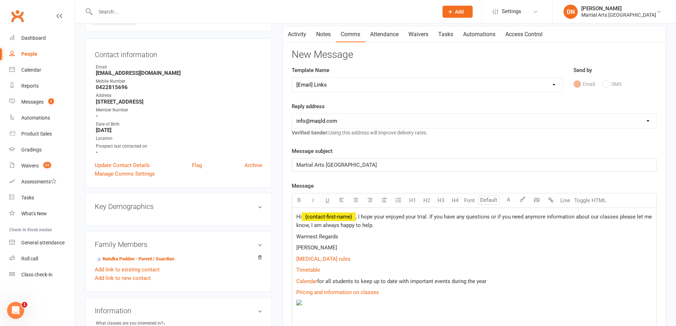
select select
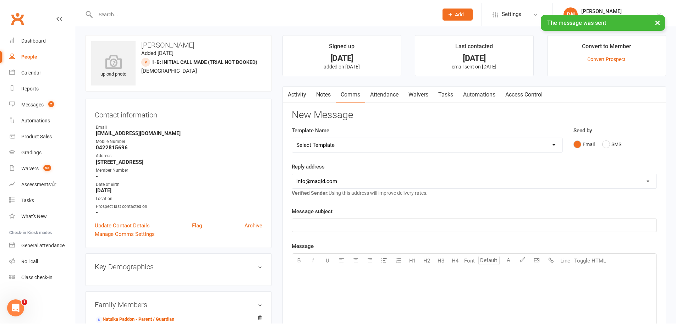
scroll to position [0, 0]
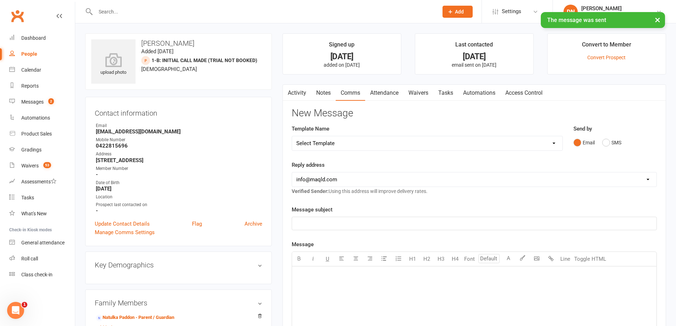
click at [329, 85] on link "Notes" at bounding box center [323, 93] width 24 height 16
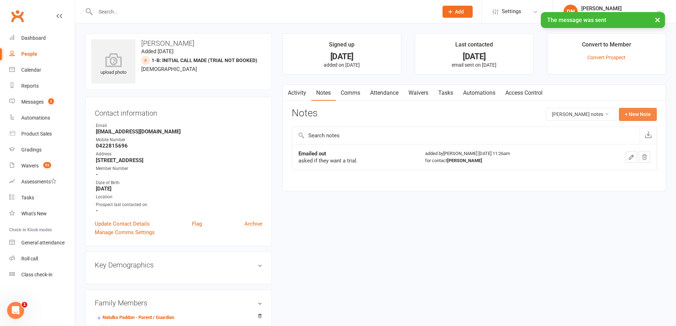
click at [636, 114] on button "+ New Note" at bounding box center [638, 114] width 38 height 13
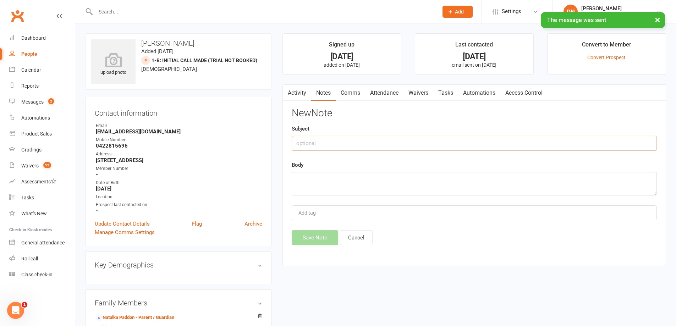
click at [374, 142] on input "text" at bounding box center [474, 143] width 365 height 15
type input "Emailed out"
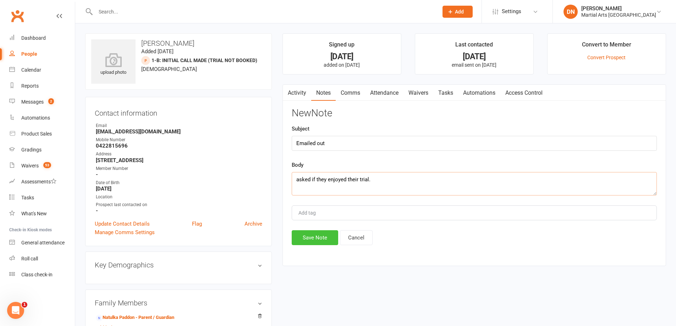
type textarea "asked if they enjoyed their trial."
click at [312, 235] on button "Save Note" at bounding box center [315, 237] width 46 height 15
